Goal: Browse casually: Explore the website without a specific task or goal

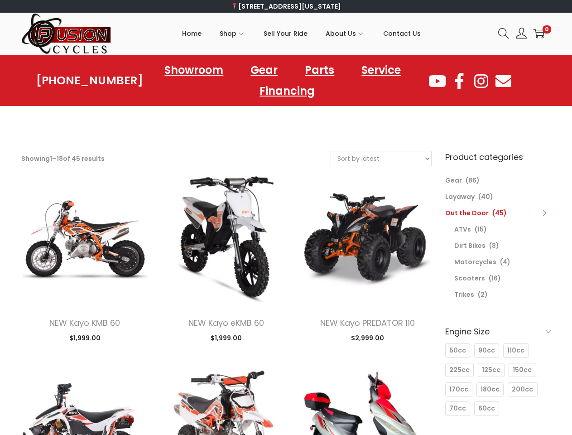
click at [504, 34] on icon at bounding box center [503, 33] width 11 height 11
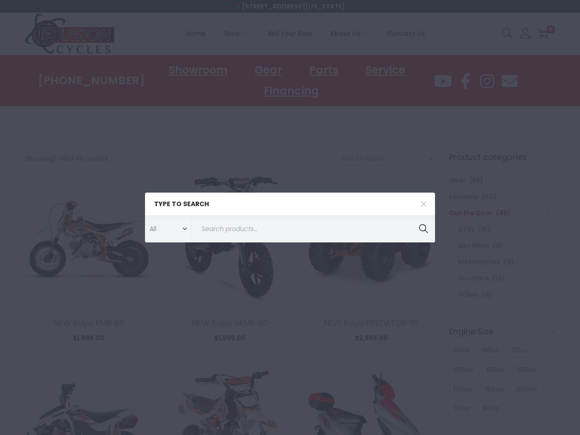
click at [281, 361] on div "Type to search All ATVs ATVs Covers Dirt Bikes Dirt Bikes Gear Gloves Helmets L…" at bounding box center [290, 217] width 580 height 435
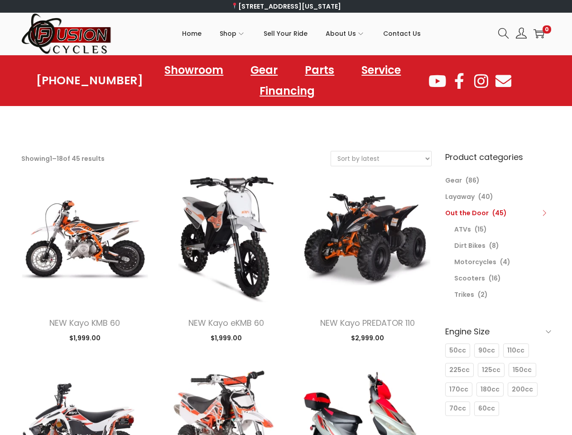
click at [544, 213] on icon at bounding box center [544, 213] width 6 height 6
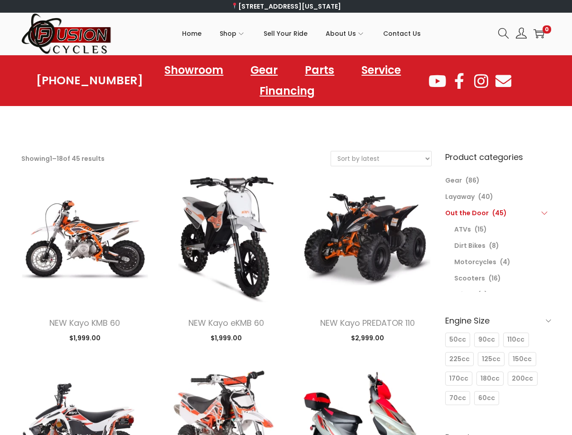
click at [498, 331] on div "50cc 50cc 90cc 90cc 110cc 110cc 225cc 225cc 125cc 125cc 150cc 150cc 170cc 170cc…" at bounding box center [498, 369] width 106 height 77
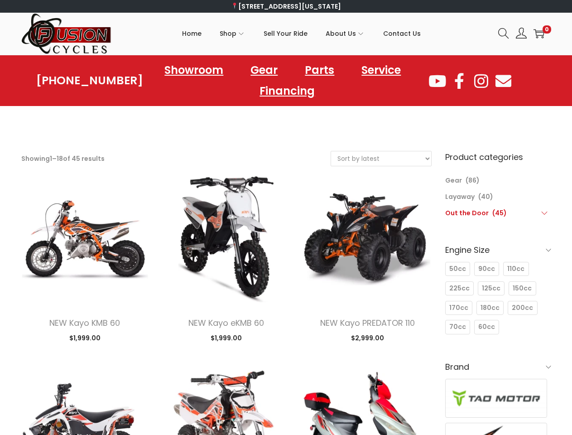
click at [459, 370] on h6 "Brand" at bounding box center [498, 366] width 106 height 21
